Goal: Navigation & Orientation: Understand site structure

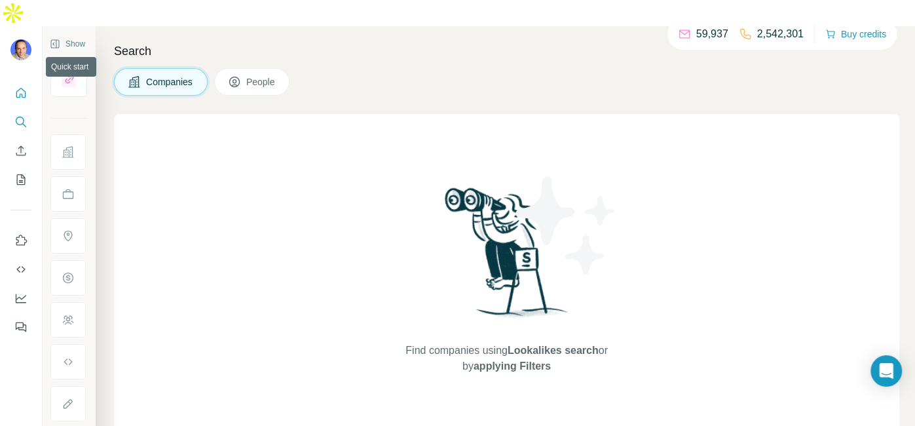
click at [21, 86] on icon "Quick start" at bounding box center [20, 92] width 13 height 13
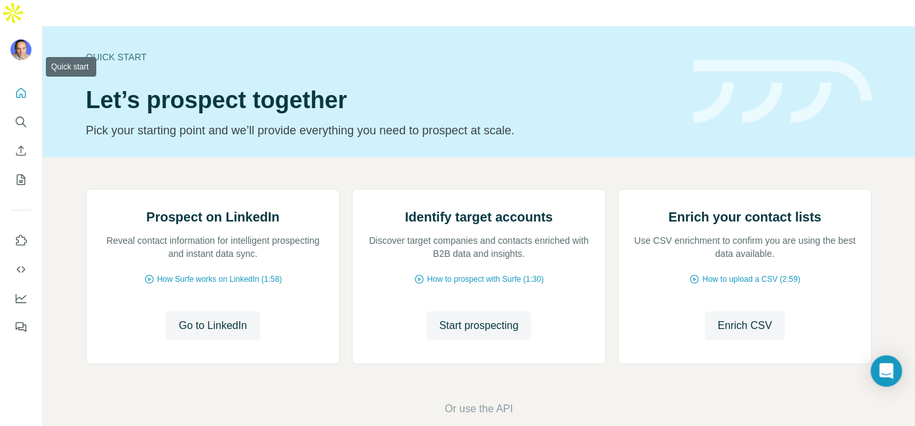
click at [22, 86] on icon "Quick start" at bounding box center [20, 92] width 13 height 13
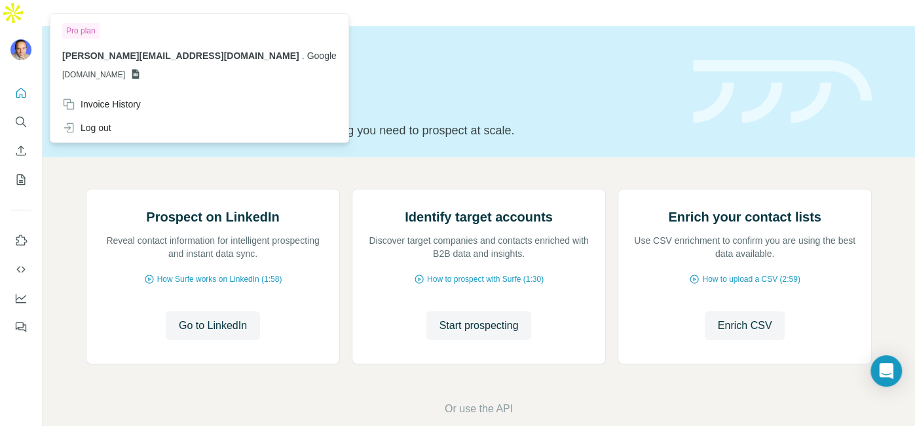
click at [20, 39] on img at bounding box center [20, 49] width 21 height 21
click at [145, 53] on span "[PERSON_NAME][EMAIL_ADDRESS][DOMAIN_NAME]" at bounding box center [180, 55] width 237 height 10
click at [21, 88] on icon "Quick start" at bounding box center [21, 93] width 10 height 10
click at [18, 39] on img at bounding box center [20, 49] width 21 height 21
click at [16, 86] on icon "Quick start" at bounding box center [20, 92] width 13 height 13
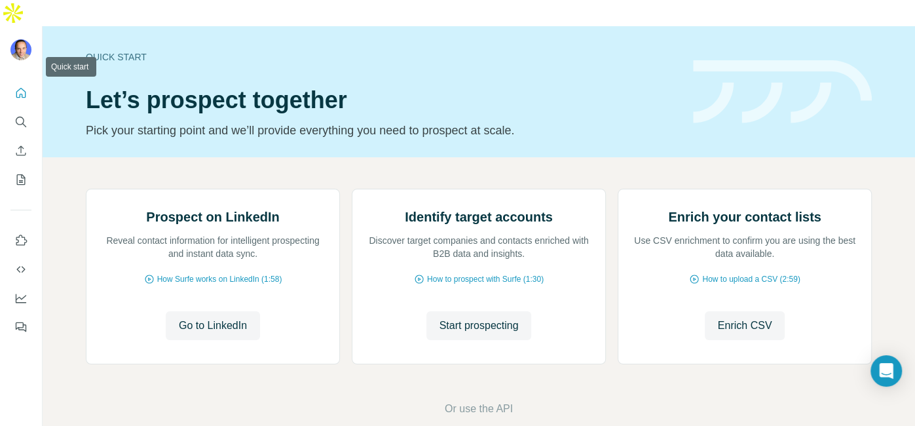
click at [16, 86] on icon "Quick start" at bounding box center [20, 92] width 13 height 13
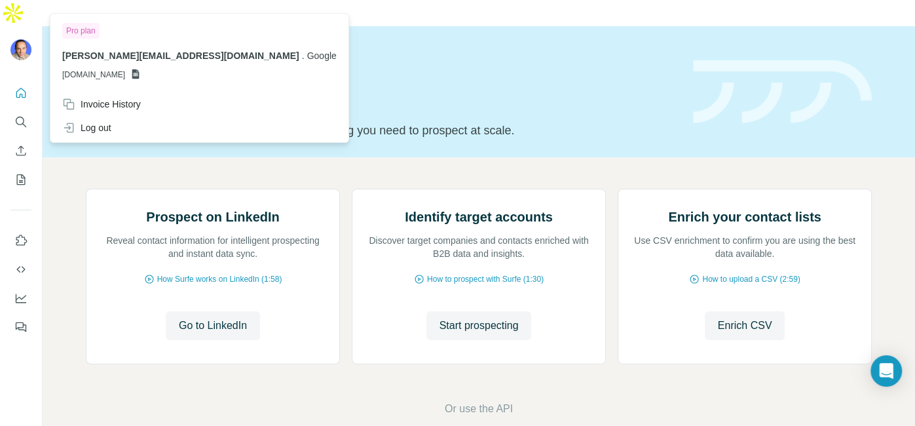
click at [18, 39] on img at bounding box center [20, 49] width 21 height 21
click at [139, 57] on span "[PERSON_NAME][EMAIL_ADDRESS][DOMAIN_NAME]" at bounding box center [180, 55] width 237 height 10
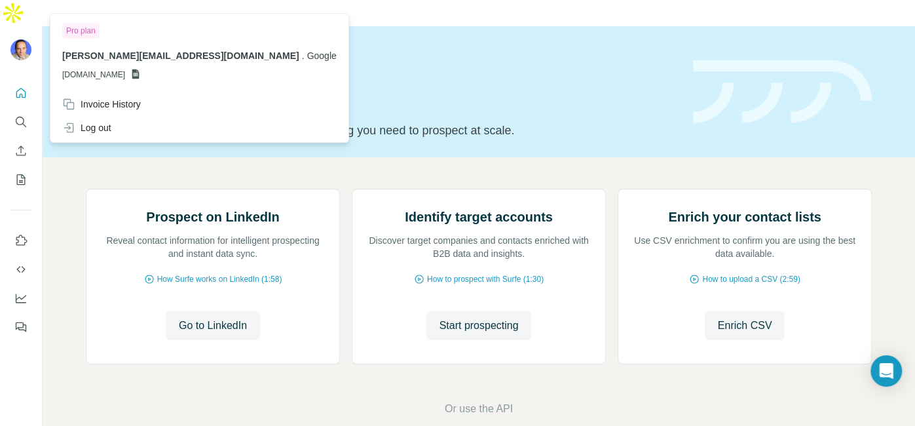
click at [504, 87] on h1 "Let’s prospect together" at bounding box center [382, 100] width 592 height 26
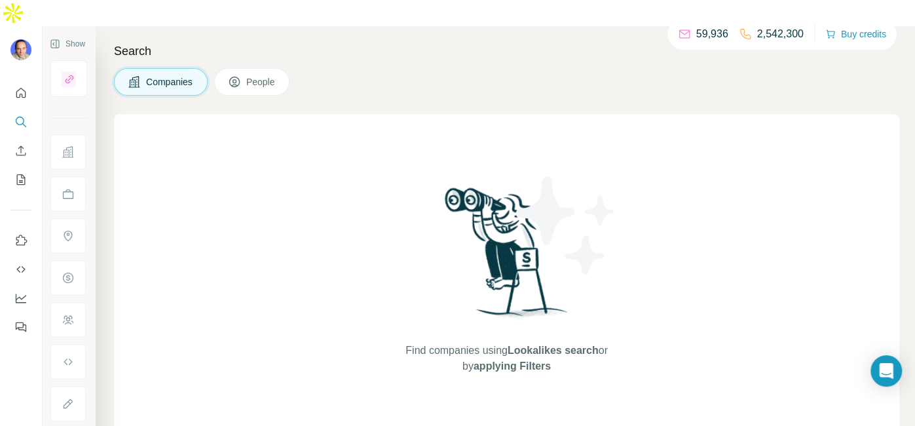
click at [412, 69] on div "Search Companies People Find companies using Lookalikes search or by applying F…" at bounding box center [506, 239] width 820 height 426
click at [16, 294] on icon "Dashboard" at bounding box center [21, 298] width 10 height 9
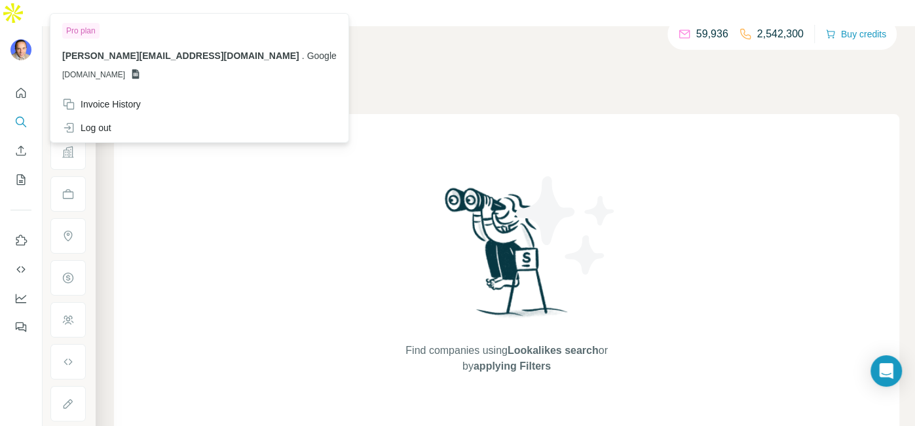
click at [24, 39] on img at bounding box center [20, 49] width 21 height 21
click at [105, 98] on div "Invoice History" at bounding box center [101, 104] width 79 height 13
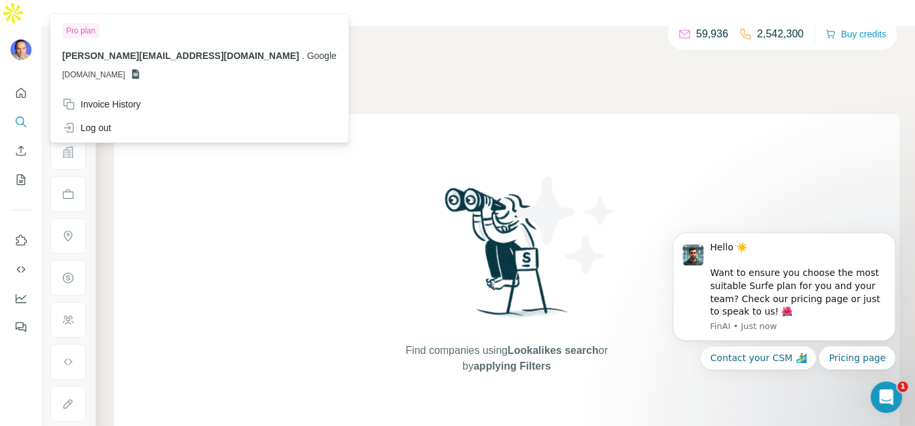
click at [426, 73] on div "Search Companies People Find companies using Lookalikes search or by applying F…" at bounding box center [506, 239] width 820 height 426
click at [26, 39] on img at bounding box center [20, 49] width 21 height 21
click at [146, 56] on span "[PERSON_NAME][EMAIL_ADDRESS][DOMAIN_NAME]" at bounding box center [180, 55] width 237 height 10
click at [17, 88] on icon "Quick start" at bounding box center [21, 93] width 10 height 10
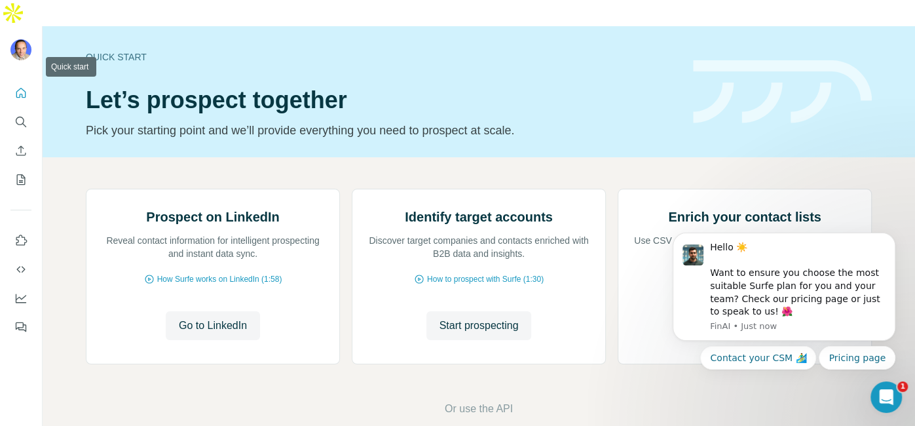
click at [26, 86] on icon "Quick start" at bounding box center [20, 92] width 13 height 13
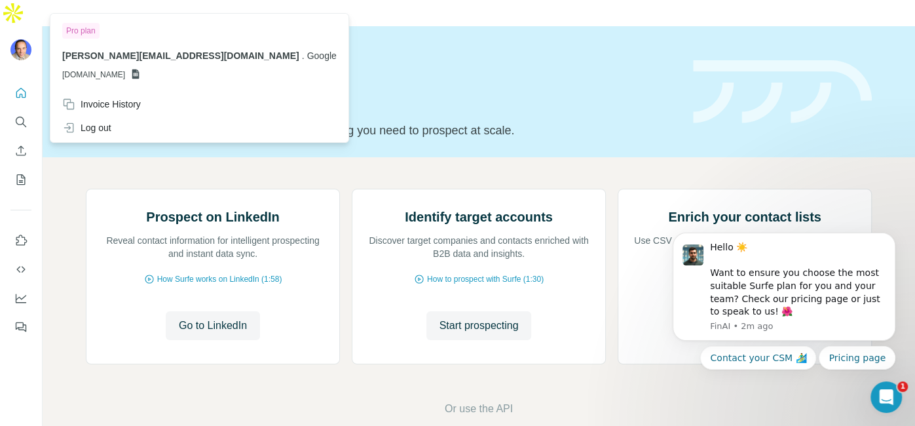
click at [12, 39] on img at bounding box center [20, 49] width 21 height 21
click at [24, 39] on img at bounding box center [20, 49] width 21 height 21
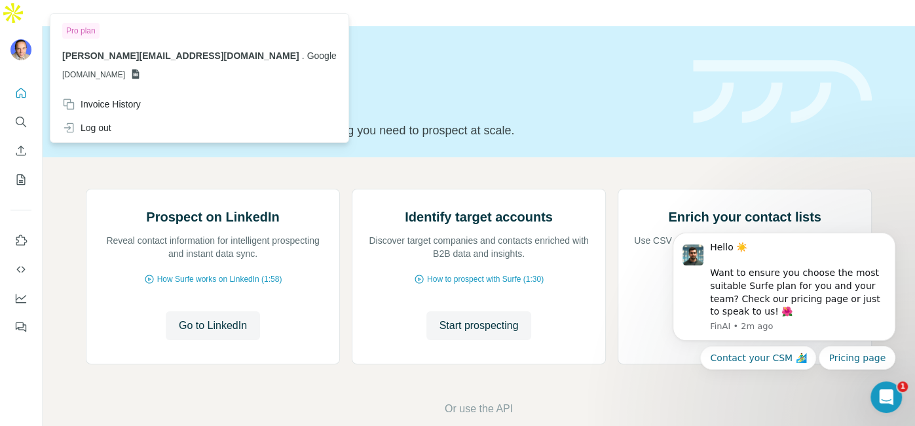
click at [24, 39] on img at bounding box center [20, 49] width 21 height 21
